Goal: Information Seeking & Learning: Understand process/instructions

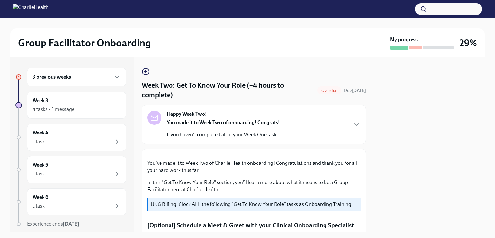
scroll to position [476, 0]
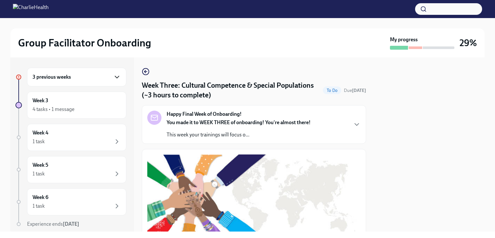
click at [113, 78] on icon "button" at bounding box center [117, 77] width 8 height 8
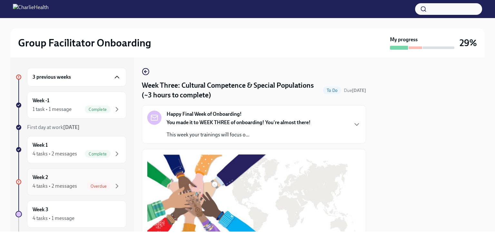
click at [87, 182] on div "Overdue" at bounding box center [99, 186] width 24 height 8
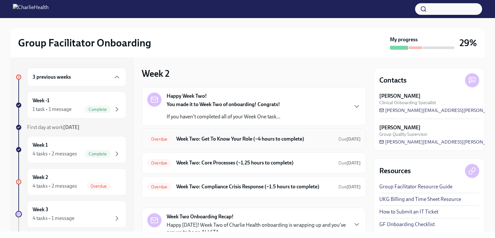
click at [216, 138] on h6 "Week Two: Get To Know Your Role (~4 hours to complete)" at bounding box center [254, 138] width 157 height 7
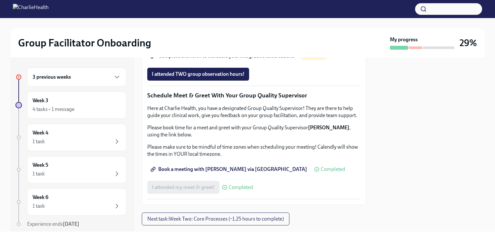
scroll to position [471, 0]
